Goal: Transaction & Acquisition: Book appointment/travel/reservation

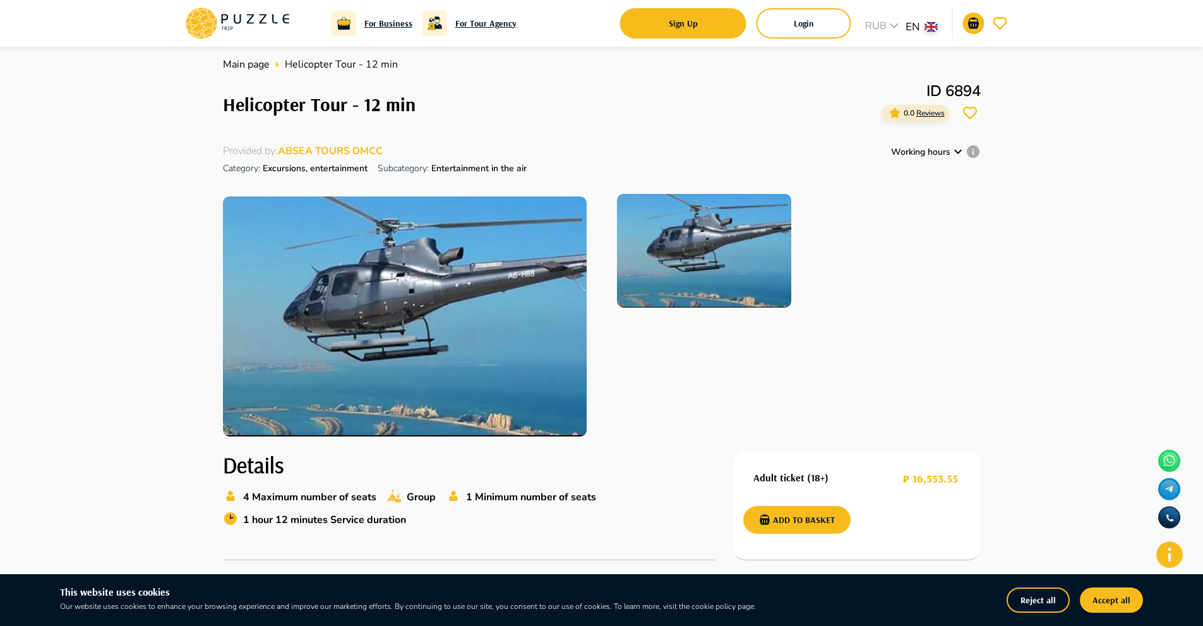
scroll to position [8, 0]
click at [957, 153] on icon at bounding box center [958, 152] width 8 height 4
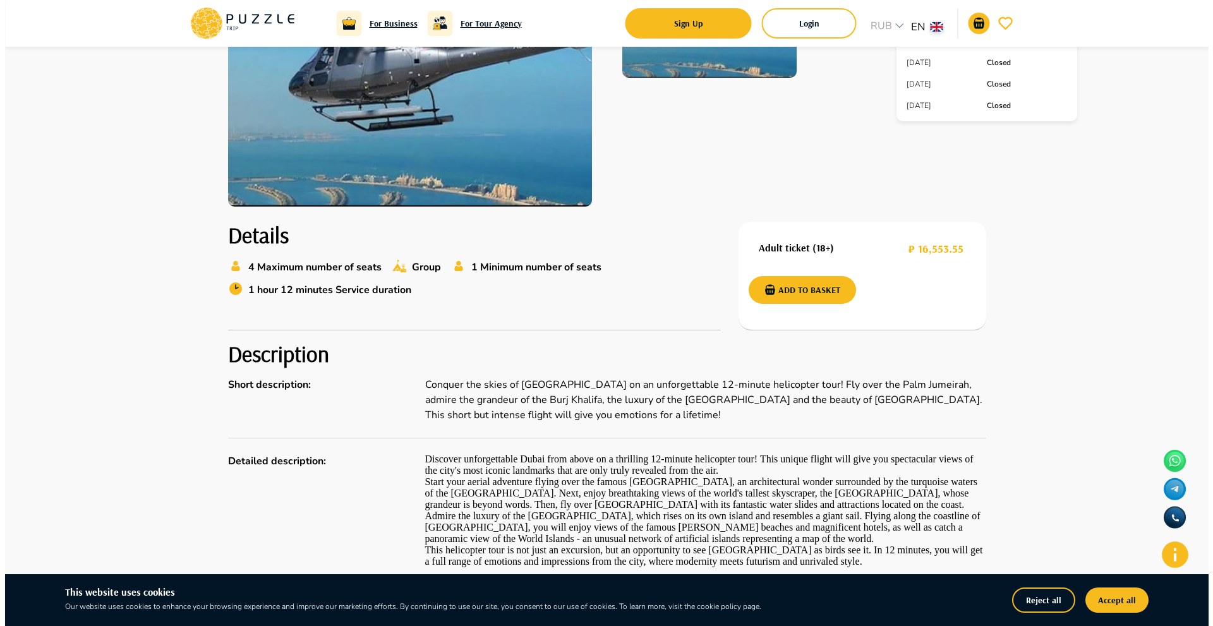
scroll to position [239, 0]
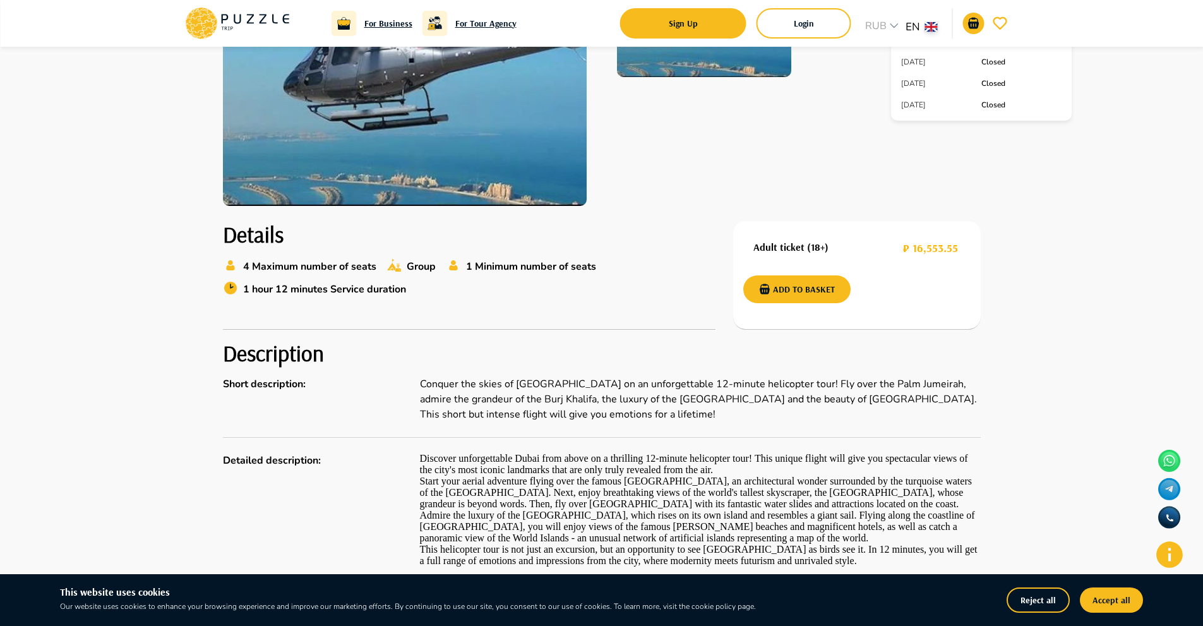
click at [688, 349] on h2 "Description" at bounding box center [602, 353] width 758 height 27
click at [767, 25] on button "Login" at bounding box center [804, 23] width 95 height 30
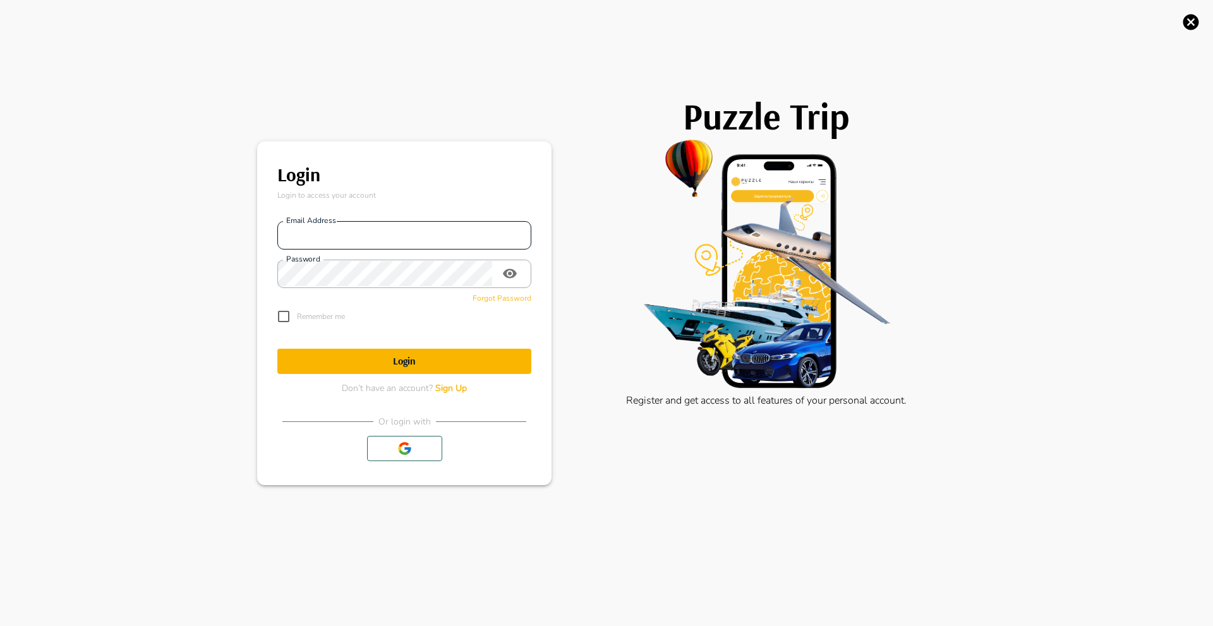
type input "**********"
click at [405, 447] on icon "button" at bounding box center [405, 448] width 16 height 15
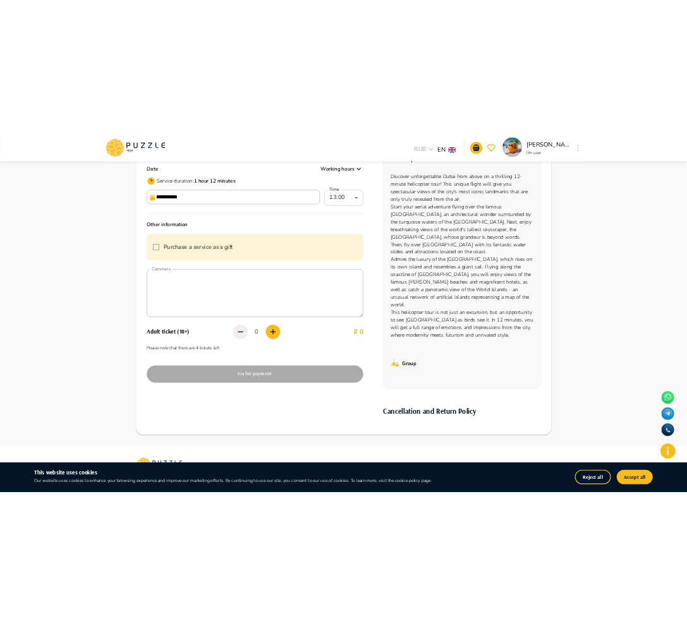
scroll to position [177, 0]
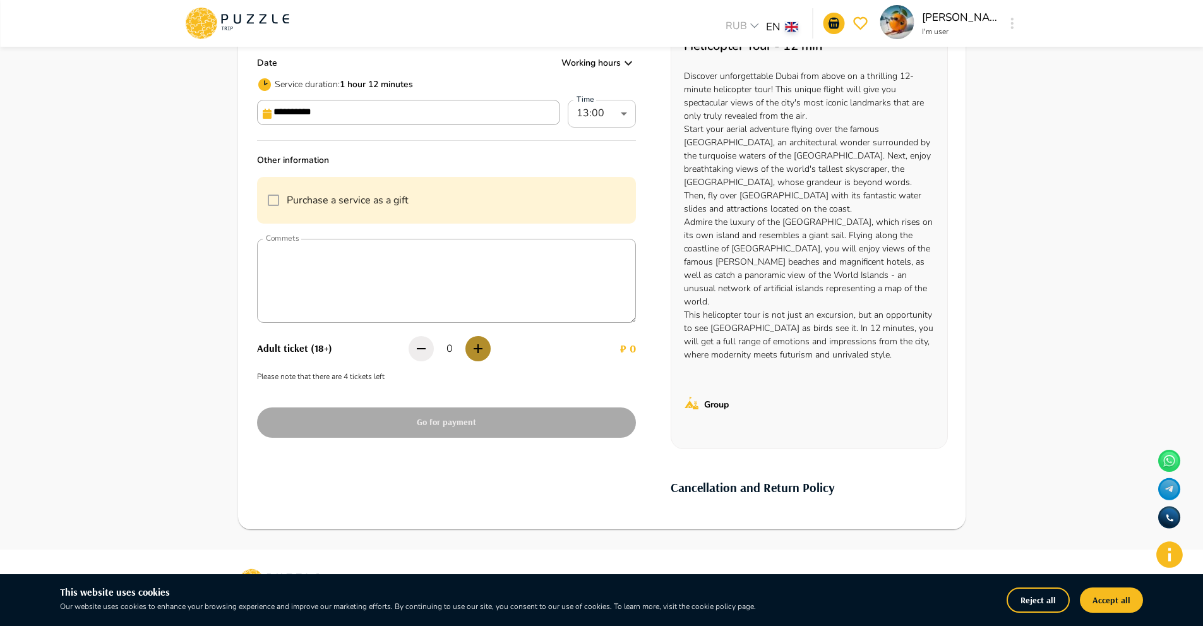
click at [479, 349] on icon "button" at bounding box center [478, 348] width 9 height 9
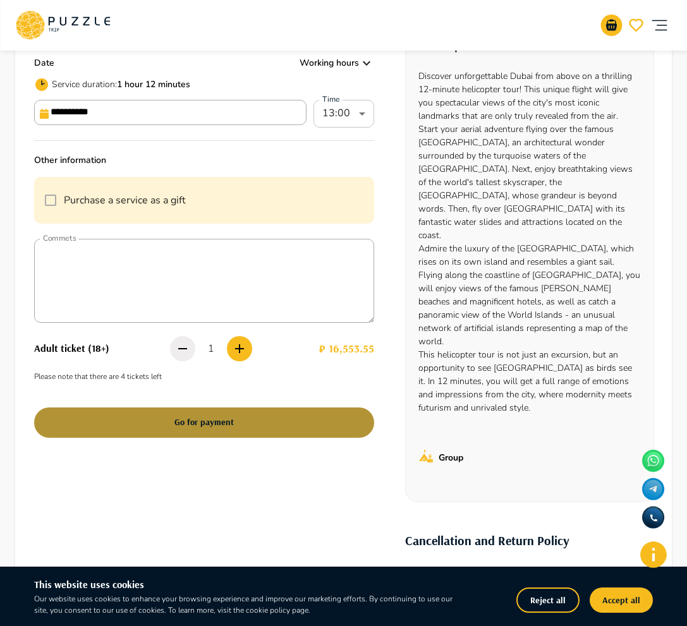
click at [299, 416] on button "Go for payment" at bounding box center [204, 422] width 340 height 30
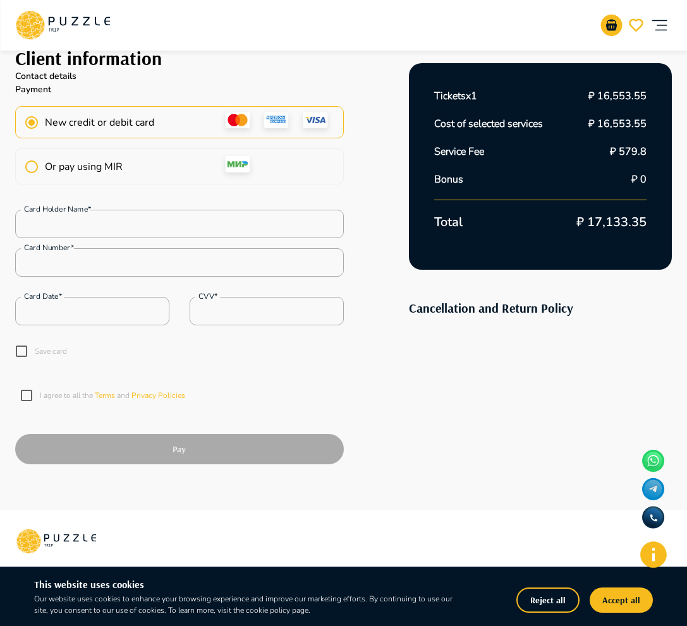
scroll to position [69, 0]
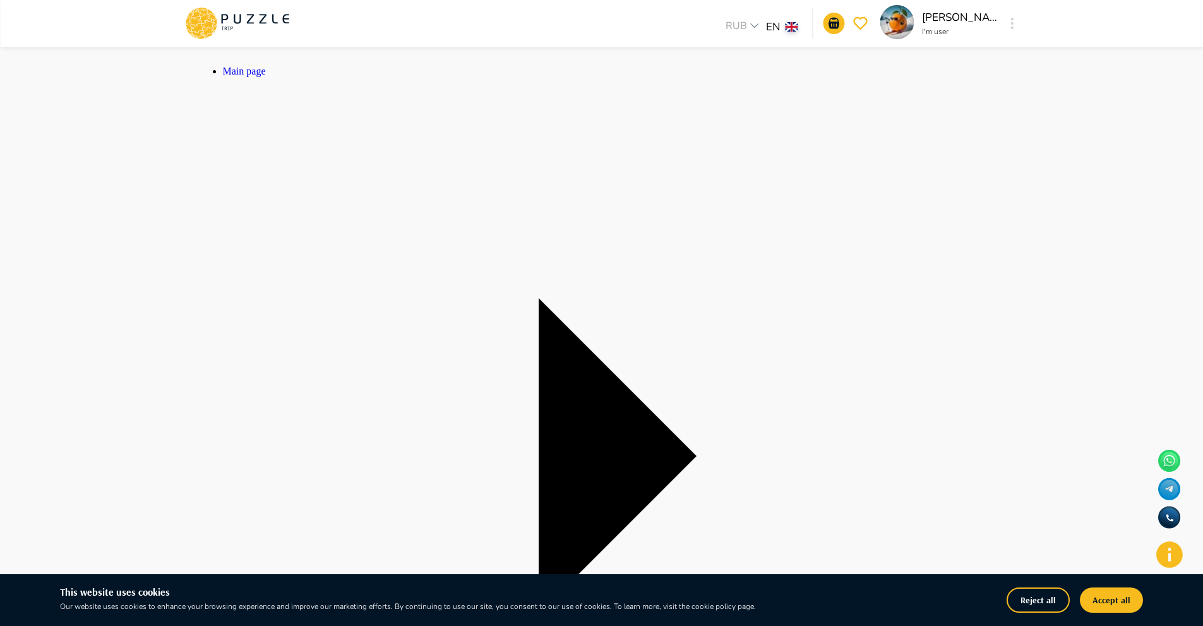
drag, startPoint x: 225, startPoint y: 115, endPoint x: 448, endPoint y: 112, distance: 223.0
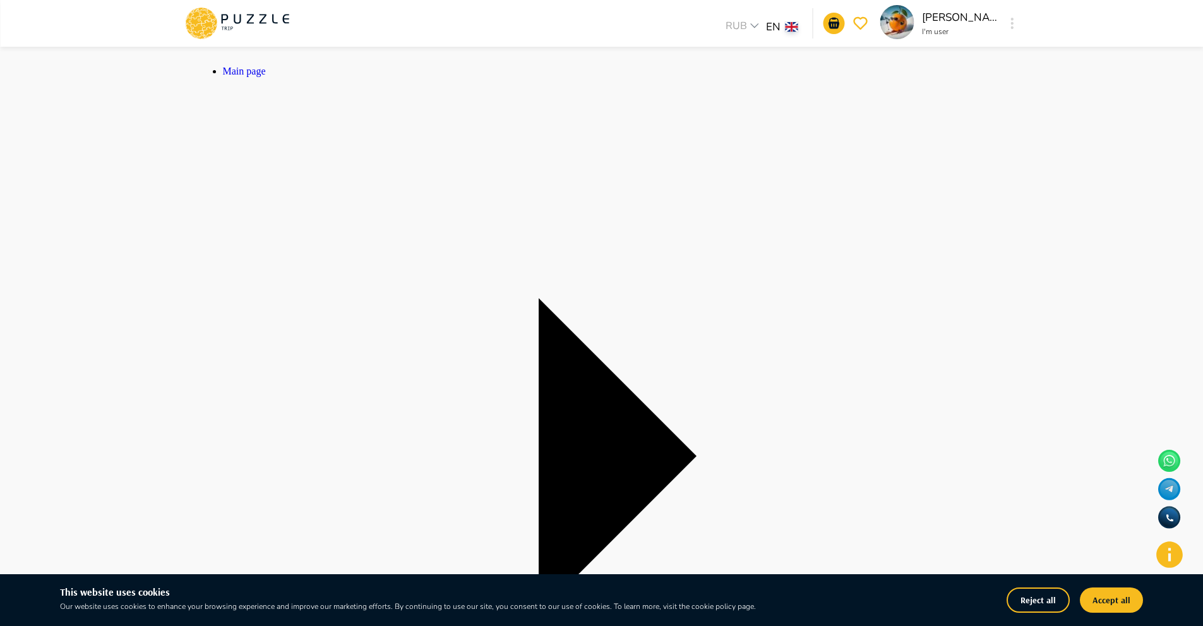
copy h1 "Helicopter Tour - 12 min"
